Goal: Task Accomplishment & Management: Use online tool/utility

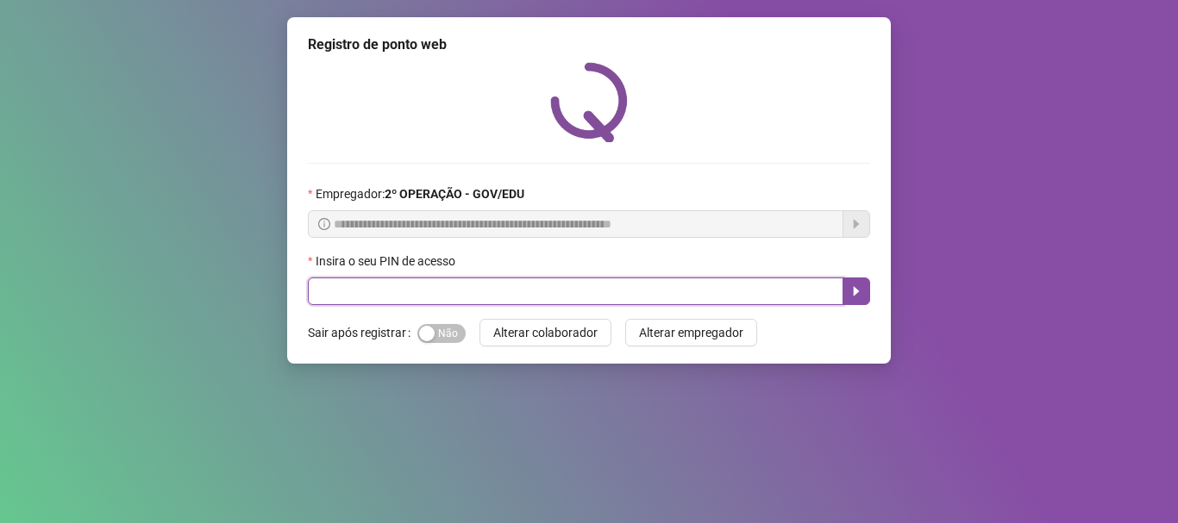
click at [551, 292] on input "text" at bounding box center [575, 292] width 535 height 28
type input "*****"
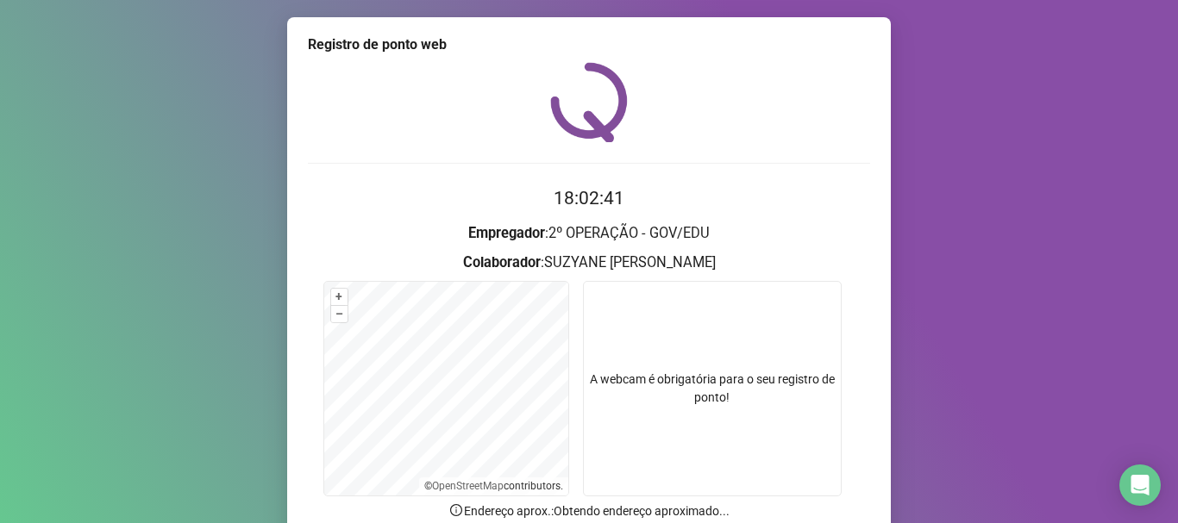
click at [50, 218] on div "Registro de ponto web 18:02:41 Empregador : 2º OPERAÇÃO - GOV/EDU Colaborador :…" at bounding box center [589, 261] width 1178 height 523
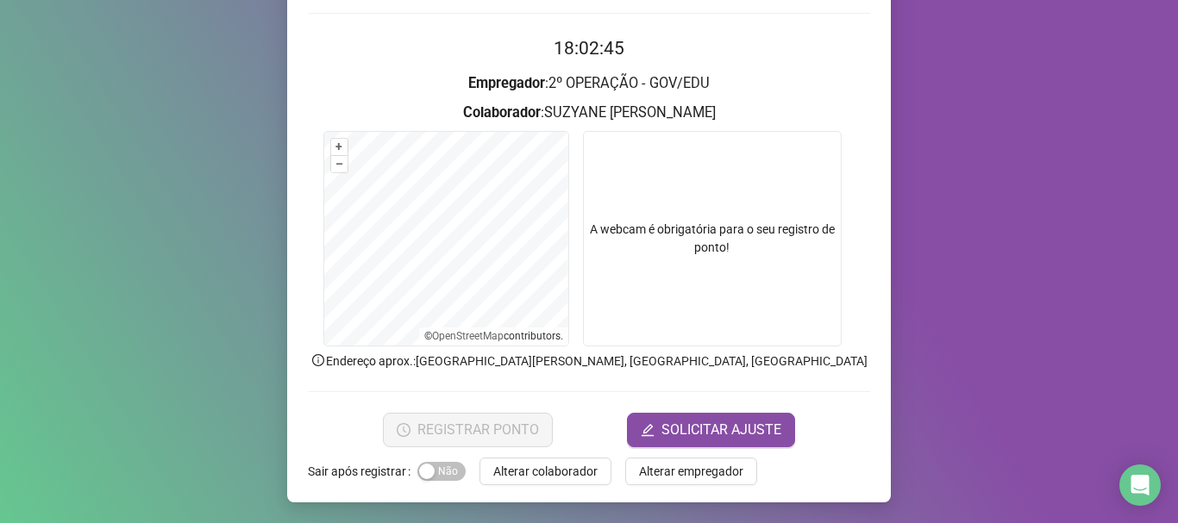
click at [708, 233] on video at bounding box center [712, 239] width 259 height 216
click at [961, 378] on div "Registro de ponto web 18:02:52 Empregador : 2º OPERAÇÃO - GOV/EDU Colaborador :…" at bounding box center [589, 261] width 1178 height 523
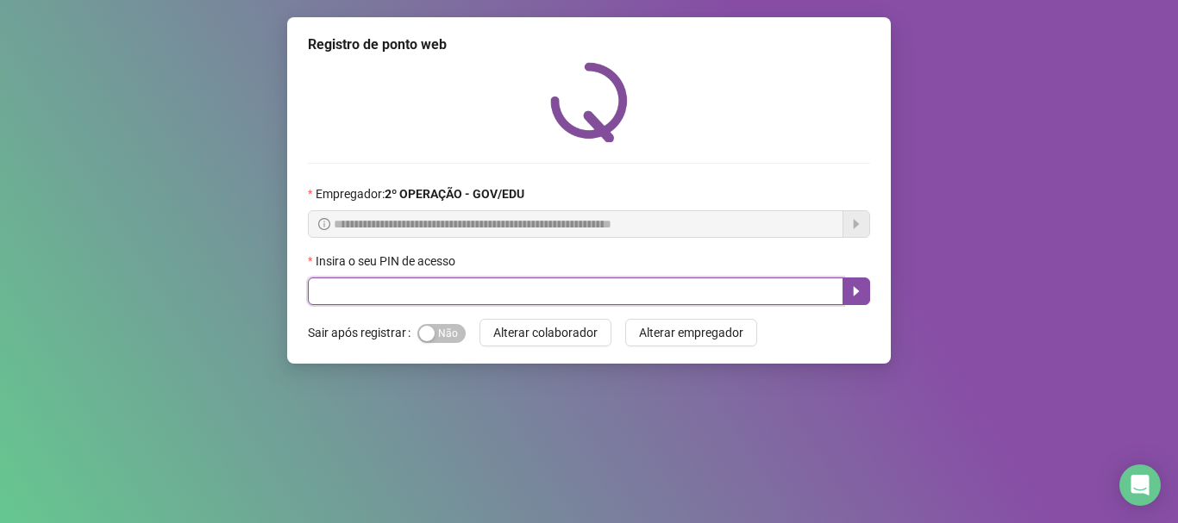
click at [513, 286] on input "text" at bounding box center [575, 292] width 535 height 28
type input "*****"
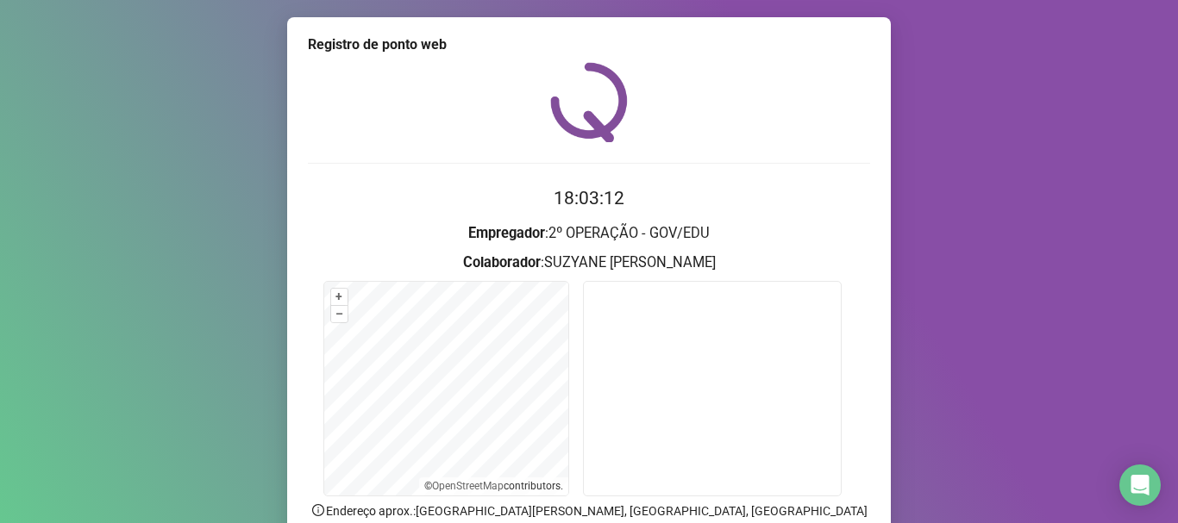
scroll to position [150, 0]
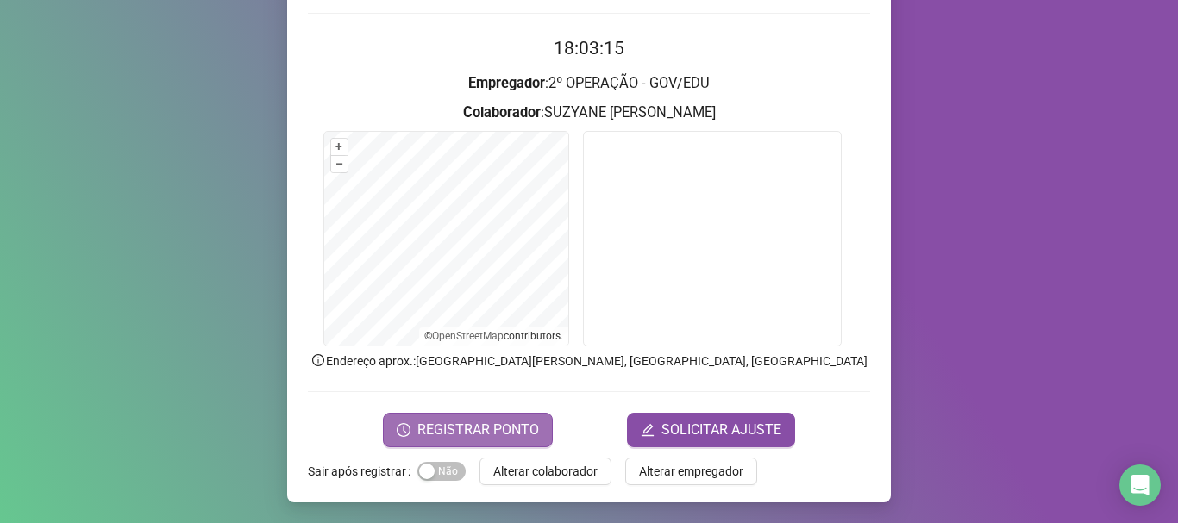
click at [461, 425] on span "REGISTRAR PONTO" at bounding box center [478, 430] width 122 height 21
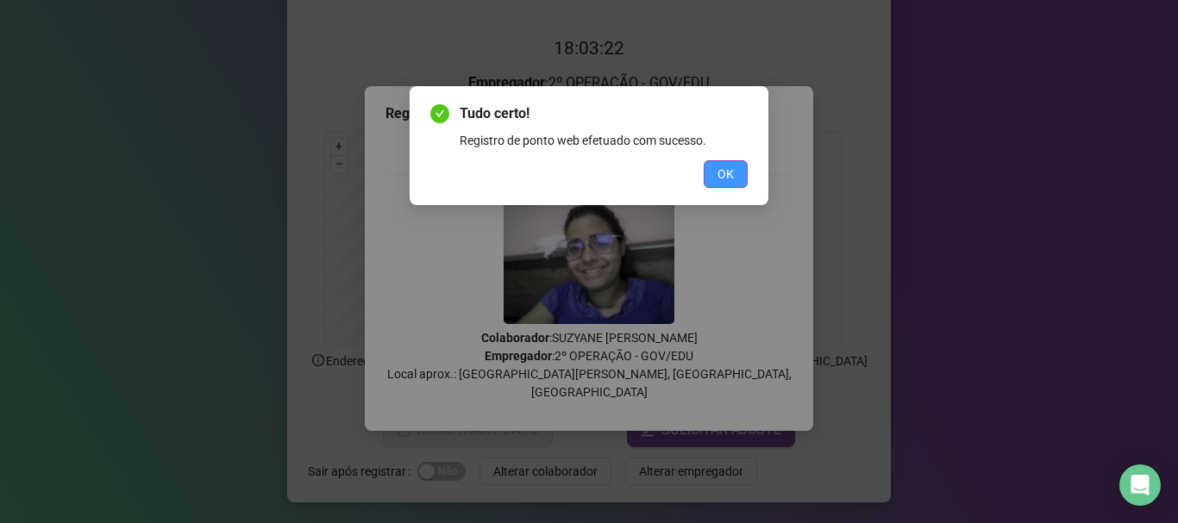
click at [742, 178] on button "OK" at bounding box center [726, 174] width 44 height 28
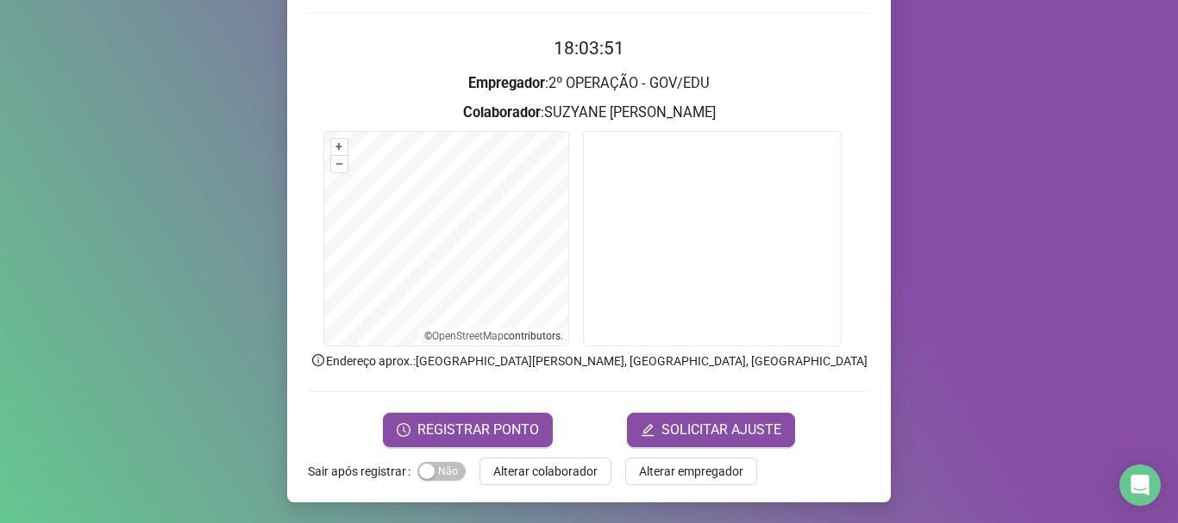
click at [1123, 360] on div "Registro de ponto web 18:03:51 Empregador : 2º OPERAÇÃO - GOV/[PERSON_NAME] : […" at bounding box center [589, 261] width 1178 height 523
